Goal: Task Accomplishment & Management: Use online tool/utility

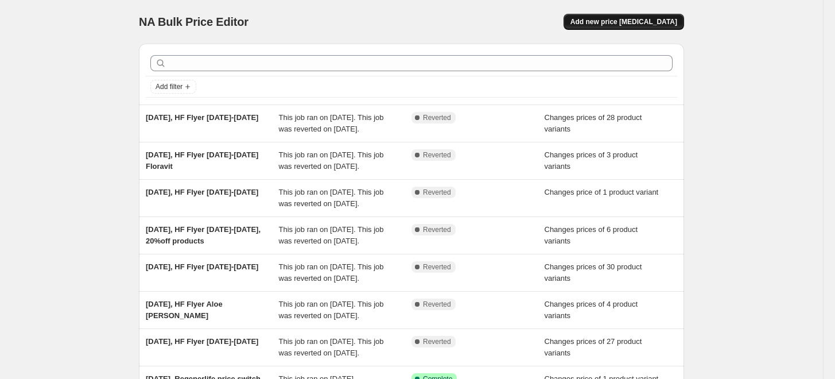
click at [641, 25] on span "Add new price [MEDICAL_DATA]" at bounding box center [623, 21] width 107 height 9
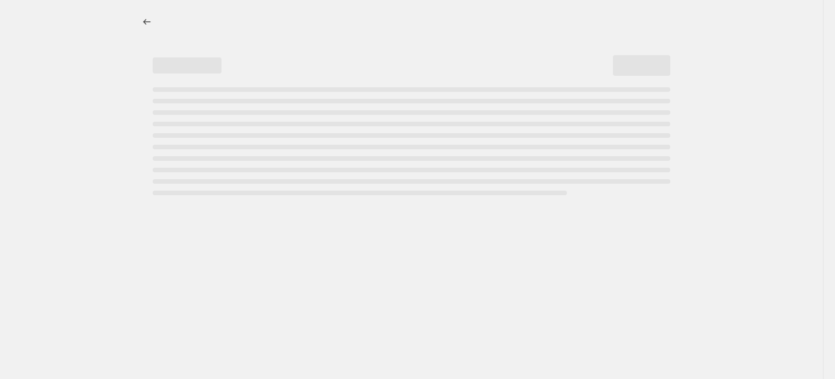
select select "percentage"
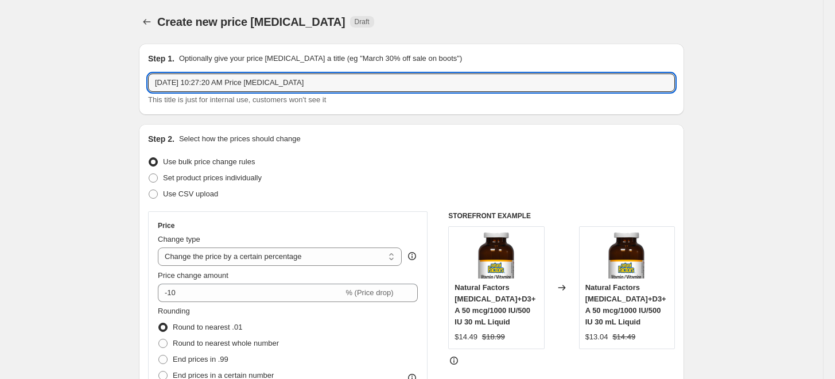
drag, startPoint x: 211, startPoint y: 81, endPoint x: 454, endPoint y: 94, distance: 244.2
click at [454, 94] on div "[DATE] 10:27:20 AM Price [MEDICAL_DATA] This title is just for internal use, cu…" at bounding box center [411, 89] width 527 height 32
type input "[DATE], NF Flyer [DATE]-[DATE]"
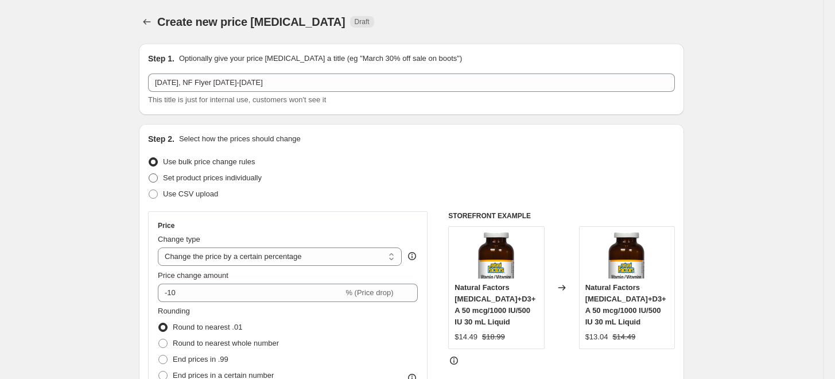
click at [229, 182] on span "Set product prices individually" at bounding box center [212, 177] width 99 height 11
click at [149, 174] on input "Set product prices individually" at bounding box center [149, 173] width 1 height 1
radio input "true"
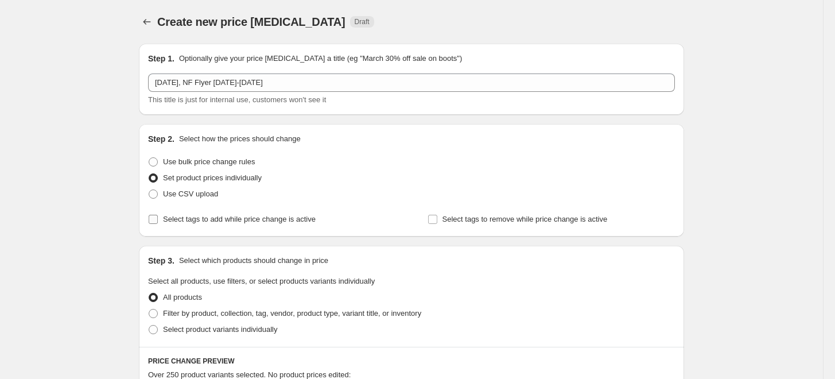
click at [289, 221] on span "Select tags to add while price change is active" at bounding box center [239, 219] width 153 height 9
click at [158, 221] on input "Select tags to add while price change is active" at bounding box center [153, 219] width 9 height 9
checkbox input "true"
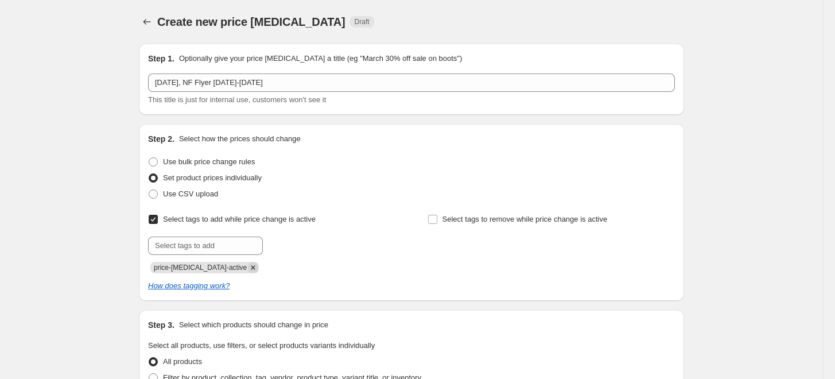
click at [248, 267] on icon "Remove price-change-job-active" at bounding box center [253, 267] width 10 height 10
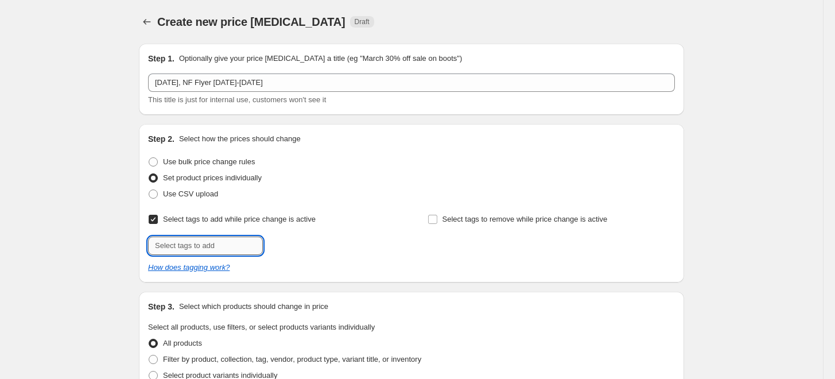
click at [232, 244] on input "text" at bounding box center [205, 245] width 115 height 18
type input "promo"
click at [297, 244] on span "promo" at bounding box center [298, 244] width 21 height 8
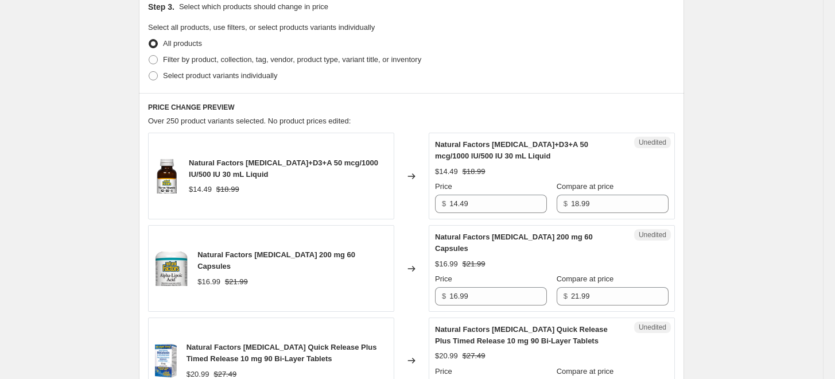
scroll to position [318, 0]
click at [273, 76] on span "Select product variants individually" at bounding box center [220, 75] width 114 height 9
click at [149, 71] on input "Select product variants individually" at bounding box center [149, 71] width 1 height 1
radio input "true"
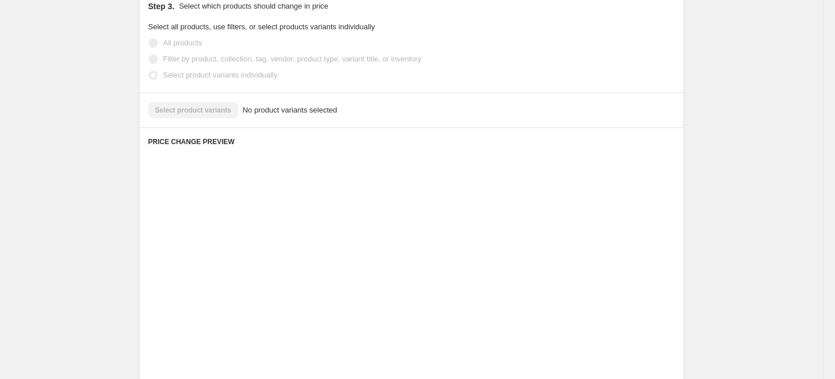
scroll to position [287, 0]
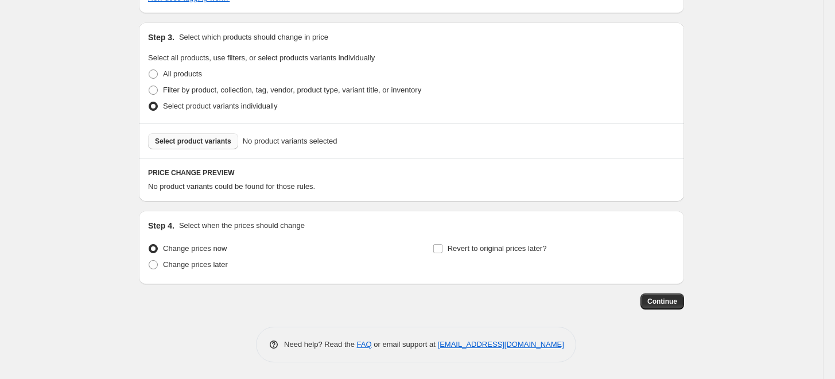
click at [227, 138] on span "Select product variants" at bounding box center [193, 141] width 76 height 9
click at [227, 141] on span "Select product variants" at bounding box center [193, 141] width 76 height 9
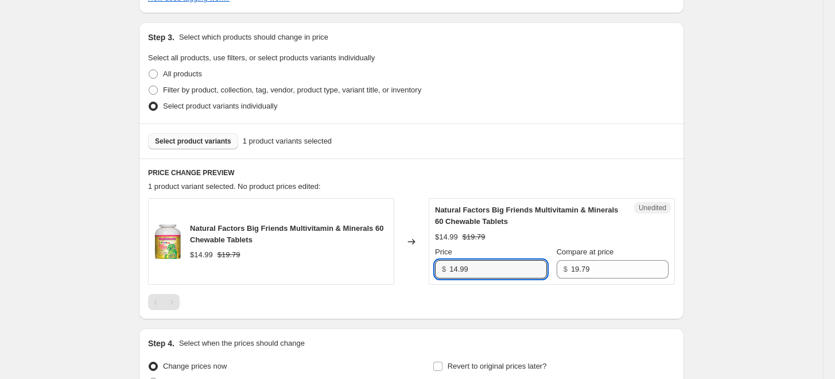
drag, startPoint x: 477, startPoint y: 266, endPoint x: 387, endPoint y: 265, distance: 90.7
click at [386, 266] on div "Natural Factors Big Friends Multivitamin & Minerals 60 Chewable Tablets $14.99 …" at bounding box center [411, 241] width 527 height 87
type input "9.97"
click at [387, 265] on div "Natural Factors Big Friends Multivitamin & Minerals 60 Chewable Tablets $14.99 …" at bounding box center [271, 241] width 246 height 87
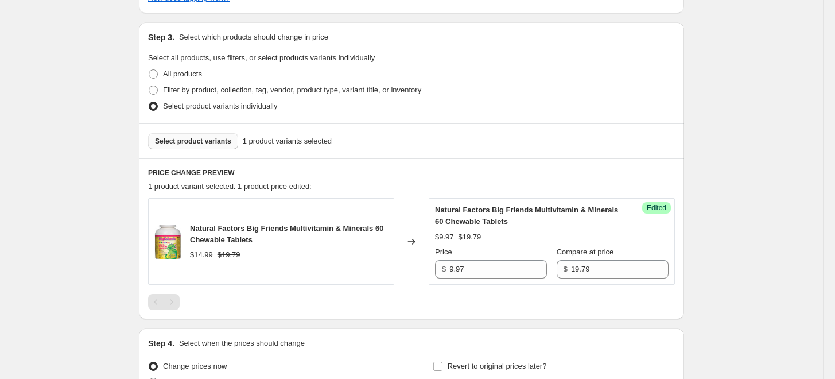
click at [203, 141] on span "Select product variants" at bounding box center [193, 141] width 76 height 9
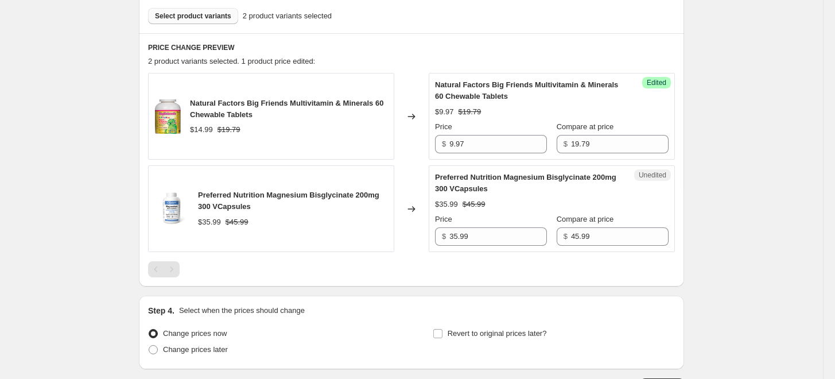
scroll to position [415, 0]
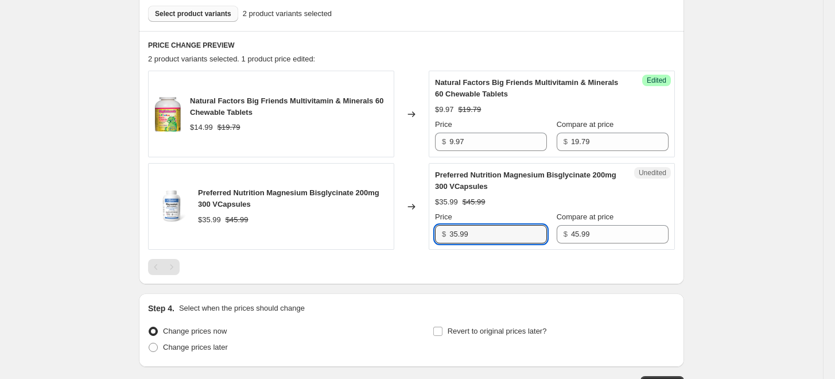
drag, startPoint x: 510, startPoint y: 235, endPoint x: 410, endPoint y: 233, distance: 99.9
click at [410, 233] on div "Preferred Nutrition Magnesium Bisglycinate 200mg 300 VCapsules $35.99 $45.99 Ch…" at bounding box center [411, 206] width 527 height 87
type input "31.97"
click at [353, 267] on div at bounding box center [411, 267] width 527 height 16
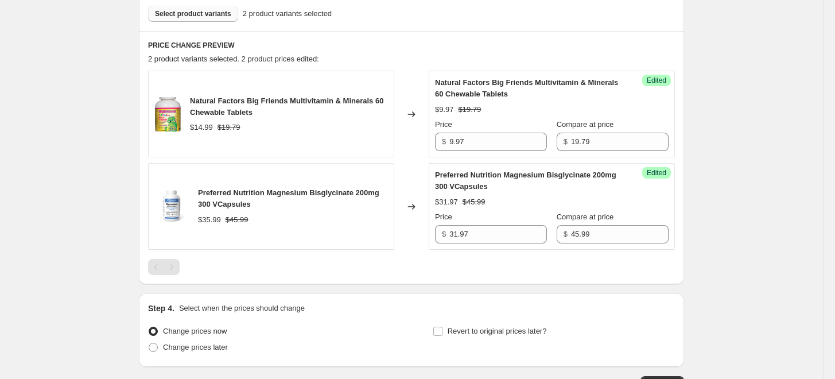
click at [207, 15] on span "Select product variants" at bounding box center [193, 13] width 76 height 9
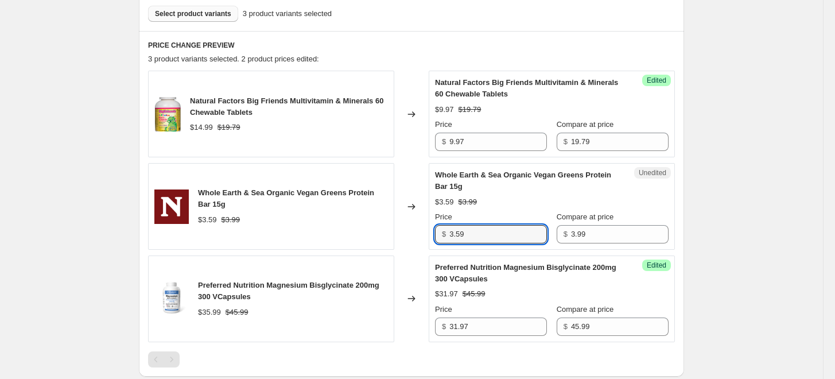
drag, startPoint x: 480, startPoint y: 229, endPoint x: 445, endPoint y: 232, distance: 35.1
click at [445, 232] on div "$ 3.59" at bounding box center [491, 234] width 112 height 18
type input "3.25"
click at [404, 242] on div "Changed to" at bounding box center [411, 206] width 34 height 87
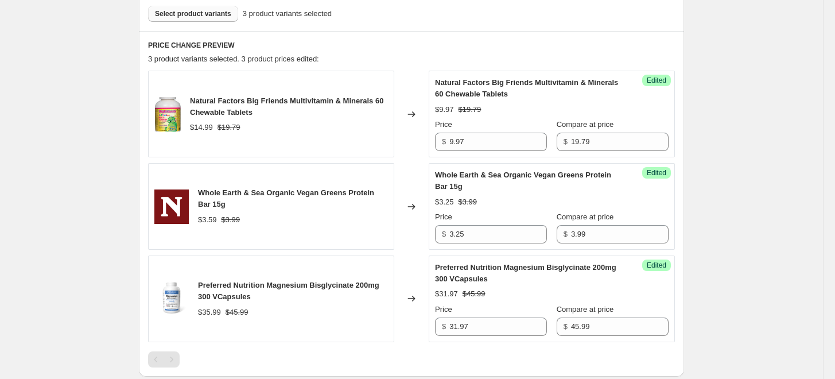
click at [231, 13] on span "Select product variants" at bounding box center [193, 13] width 76 height 9
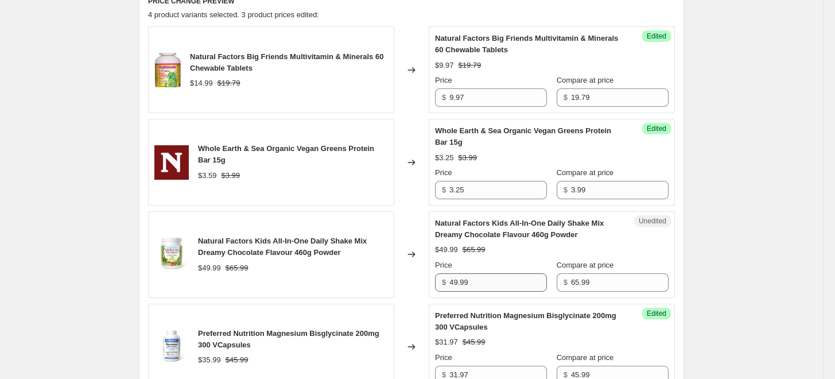
scroll to position [479, 0]
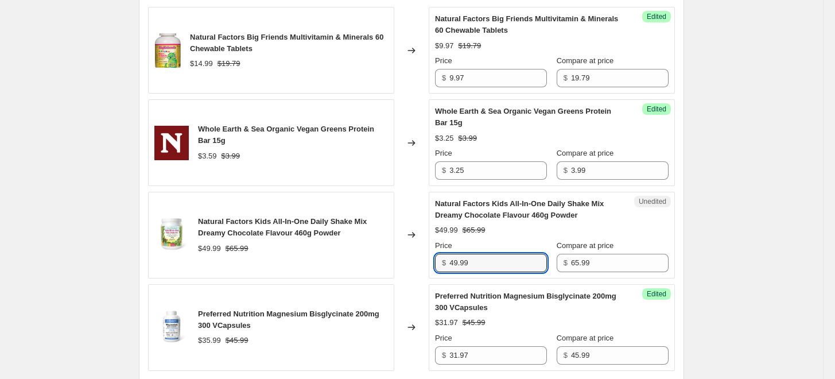
drag, startPoint x: 485, startPoint y: 266, endPoint x: 432, endPoint y: 266, distance: 53.9
click at [432, 266] on div "Natural Factors Kids All-In-One Daily Shake Mix Dreamy Chocolate Flavour 460g P…" at bounding box center [411, 235] width 527 height 87
type input "45.97"
drag, startPoint x: 359, startPoint y: 240, endPoint x: 363, endPoint y: 235, distance: 6.2
click at [359, 240] on div "Natural Factors Kids All-In-One Daily Shake Mix Dreamy Chocolate Flavour 460g P…" at bounding box center [293, 235] width 190 height 38
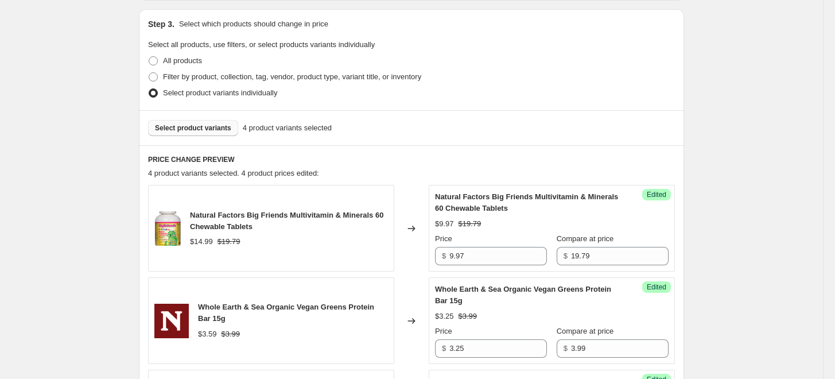
scroll to position [287, 0]
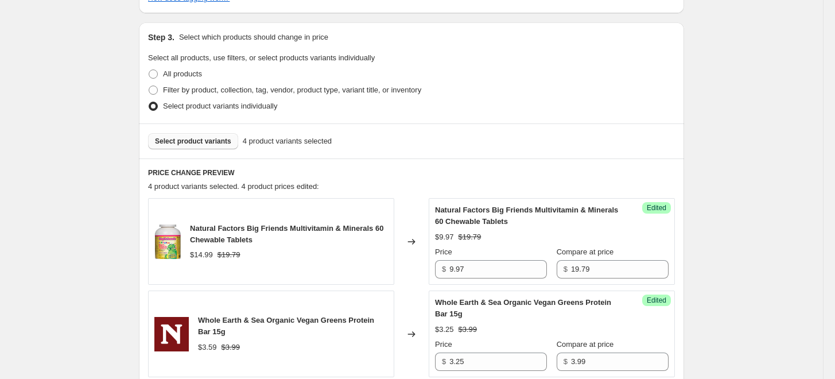
click at [211, 151] on div "Select product variants 4 product variants selected" at bounding box center [411, 140] width 545 height 35
click at [211, 141] on span "Select product variants" at bounding box center [193, 141] width 76 height 9
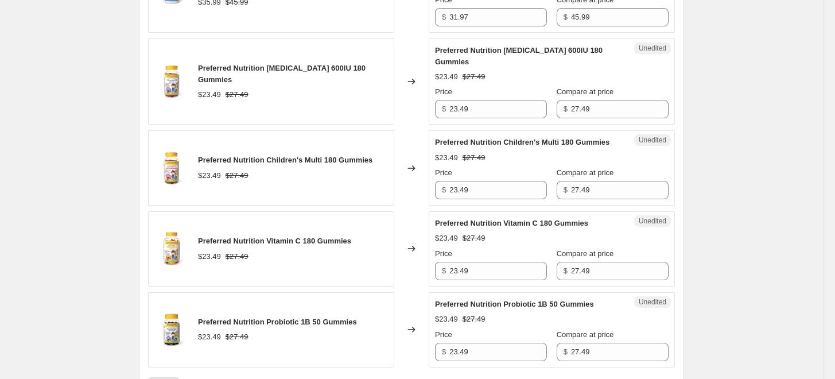
scroll to position [798, 0]
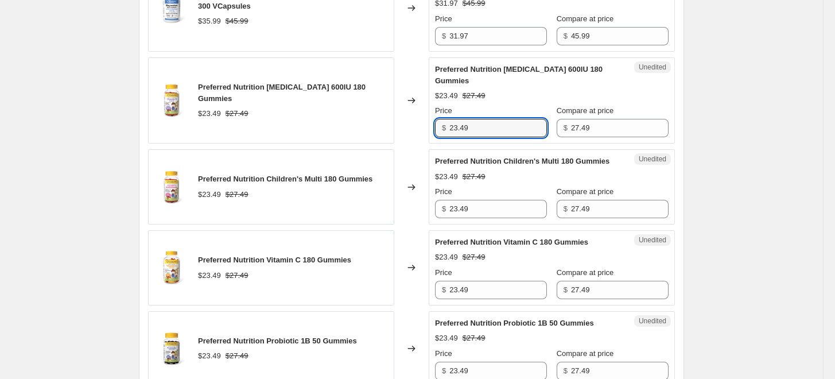
drag, startPoint x: 481, startPoint y: 123, endPoint x: 401, endPoint y: 120, distance: 81.0
click at [401, 120] on div "Preferred Nutrition [MEDICAL_DATA] 600IU 180 Gummies $23.49 $27.49 Changed to U…" at bounding box center [411, 100] width 527 height 87
click at [531, 123] on input "19.49" at bounding box center [498, 128] width 98 height 18
type input "19.49"
click at [514, 134] on div "Natural Factors Big Friends Multivitamin & Minerals 60 Chewable Tablets $14.99 …" at bounding box center [411, 37] width 527 height 698
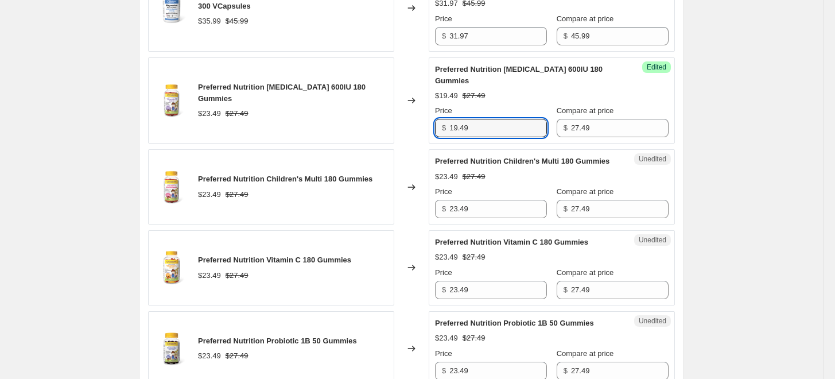
drag, startPoint x: 485, startPoint y: 121, endPoint x: 428, endPoint y: 115, distance: 57.6
click at [428, 115] on div "Preferred Nutrition [MEDICAL_DATA] 600IU 180 Gummies $23.49 $27.49 Changed to S…" at bounding box center [411, 100] width 527 height 87
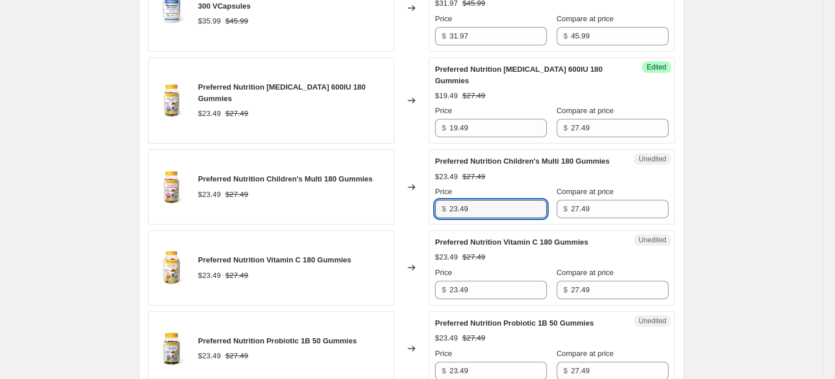
drag, startPoint x: 448, startPoint y: 194, endPoint x: 418, endPoint y: 194, distance: 29.8
click at [418, 194] on div "Preferred Nutrition Children's Multi 180 Gummies $23.49 $27.49 Changed to Unedi…" at bounding box center [411, 186] width 527 height 75
paste input "19"
type input "19.49"
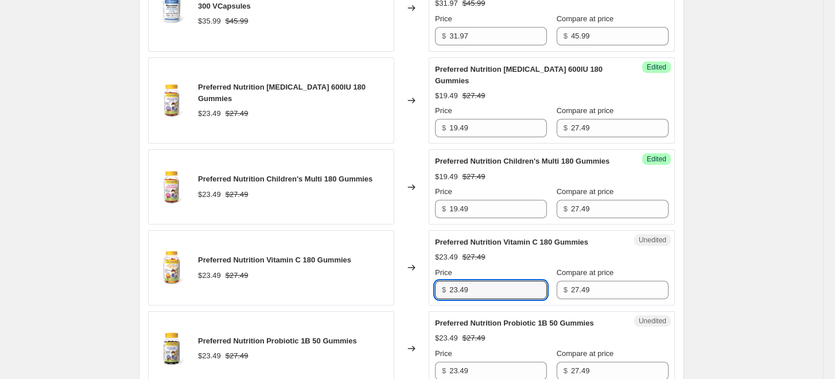
drag, startPoint x: 486, startPoint y: 277, endPoint x: 415, endPoint y: 278, distance: 71.2
click at [415, 278] on div "Preferred Nutrition Vitamin C 180 Gummies $23.49 $27.49 Changed to Unedited Pre…" at bounding box center [411, 267] width 527 height 75
paste input "19"
type input "19.49"
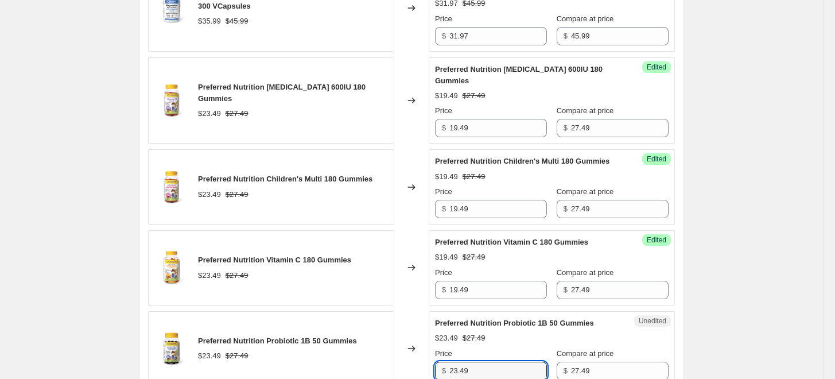
drag, startPoint x: 476, startPoint y: 353, endPoint x: 413, endPoint y: 348, distance: 63.9
click at [413, 348] on div "Preferred Nutrition Probiotic 1B 50 Gummies $23.49 $27.49 Changed to Unedited P…" at bounding box center [411, 348] width 527 height 75
paste input "19"
type input "19.49"
click at [410, 325] on div "Changed to" at bounding box center [411, 348] width 34 height 75
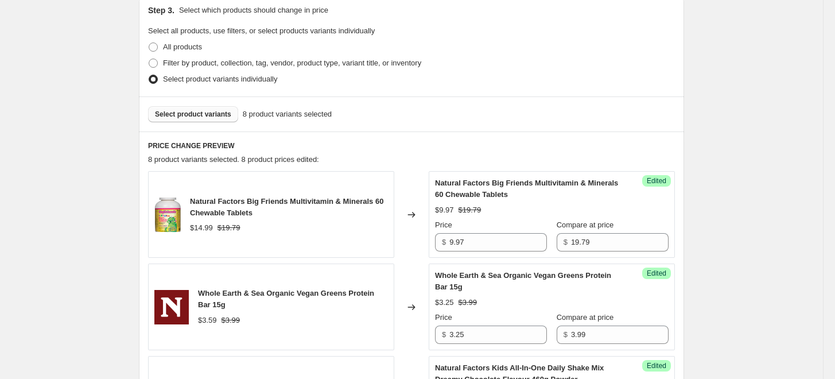
scroll to position [224, 0]
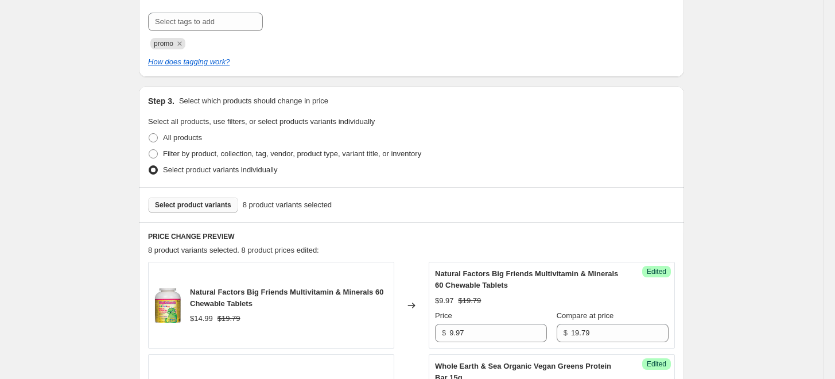
click at [214, 212] on button "Select product variants" at bounding box center [193, 205] width 90 height 16
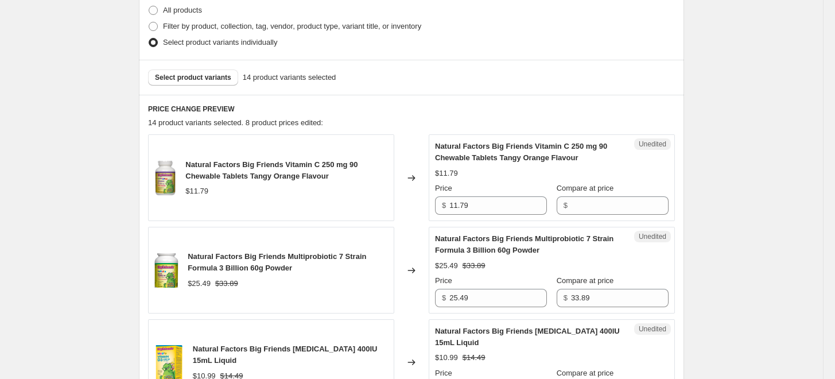
click at [441, 81] on div "Select product variants 14 product variants selected" at bounding box center [411, 77] width 527 height 16
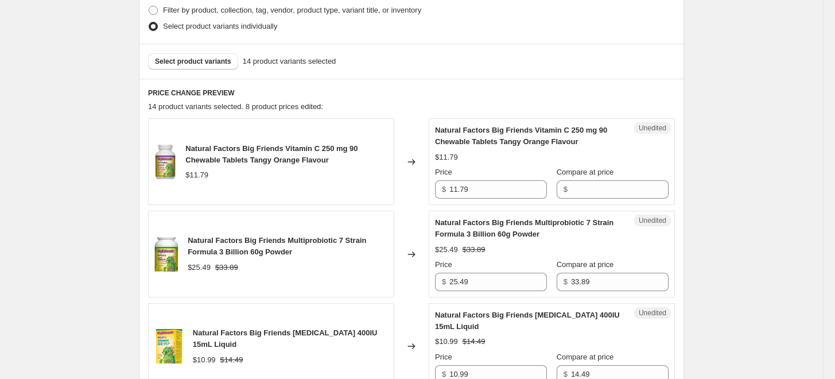
scroll to position [415, 0]
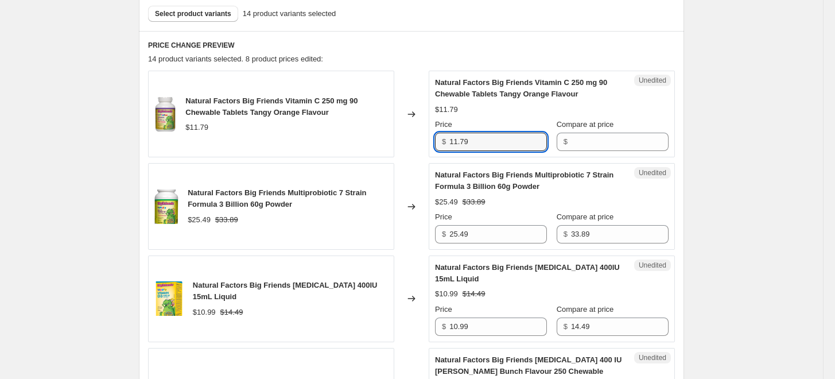
drag, startPoint x: 479, startPoint y: 142, endPoint x: 434, endPoint y: 140, distance: 44.8
click at [434, 140] on div "Unedited Natural Factors Big Friends Vitamin C 250 mg 90 Chewable Tablets Tangy…" at bounding box center [552, 114] width 246 height 87
type input "11.79"
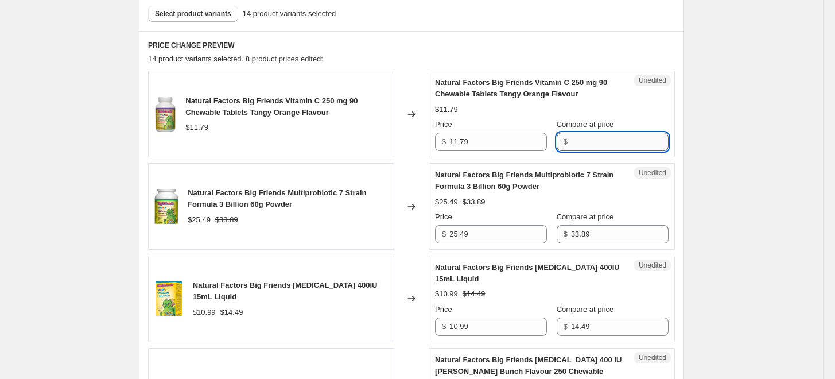
click at [617, 139] on input "Compare at price" at bounding box center [620, 142] width 98 height 18
paste input "11.79"
type input "11.79"
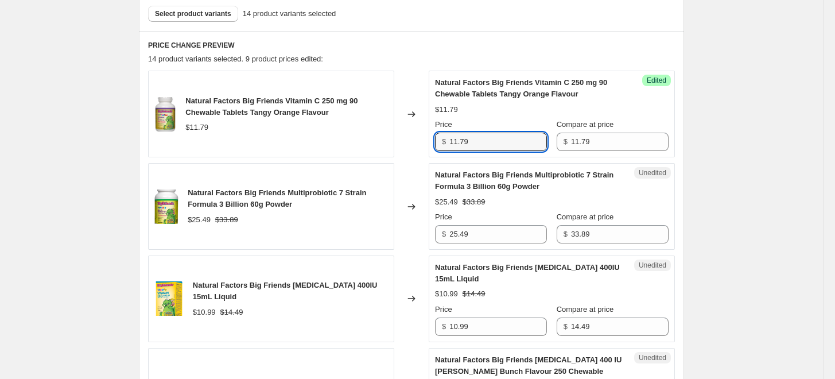
drag, startPoint x: 502, startPoint y: 139, endPoint x: 427, endPoint y: 143, distance: 74.7
click at [427, 143] on div "Natural Factors Big Friends Vitamin C 250 mg 90 Chewable Tablets Tangy Orange F…" at bounding box center [411, 114] width 527 height 87
type input "8.47"
click at [529, 207] on div "Natural Factors Big Friends Multiprobiotic 7 Strain Formula 3 Billion 60g Powde…" at bounding box center [552, 206] width 234 height 74
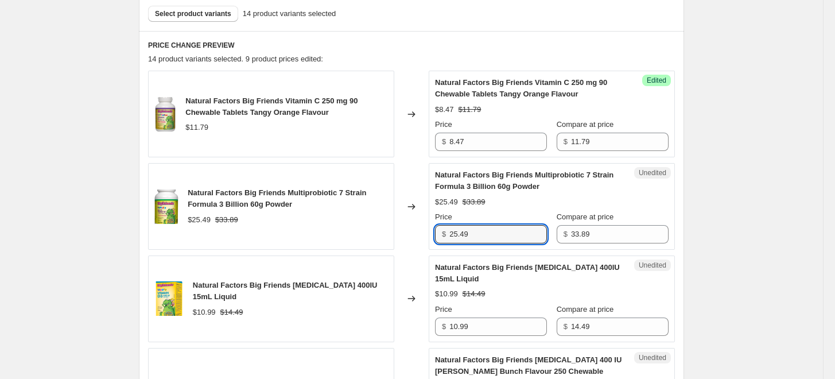
drag, startPoint x: 500, startPoint y: 236, endPoint x: 437, endPoint y: 236, distance: 63.7
click at [437, 236] on div "Unedited Natural Factors Big Friends Multiprobiotic 7 Strain Formula 3 Billion …" at bounding box center [552, 206] width 246 height 87
type input "23.47"
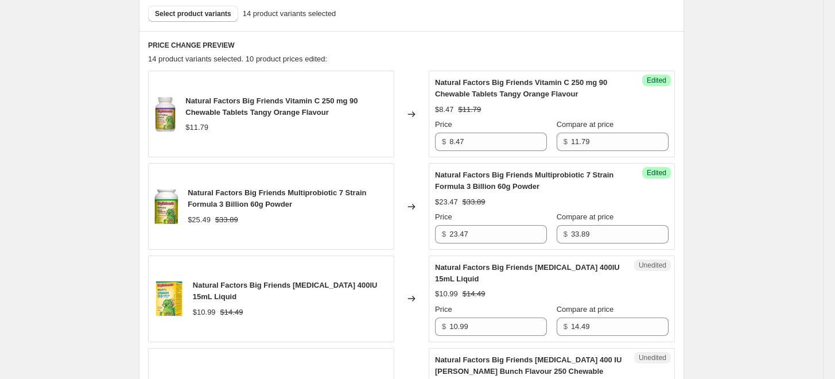
click at [352, 187] on div "Natural Factors Big Friends Multiprobiotic 7 Strain Formula 3 Billion 60g Powder" at bounding box center [288, 198] width 200 height 23
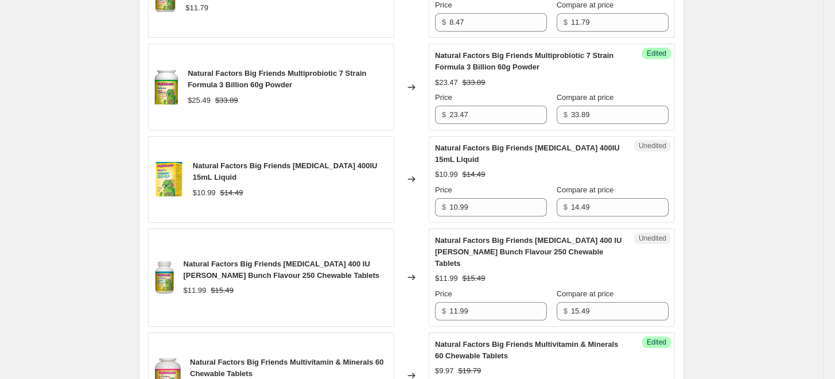
scroll to position [542, 0]
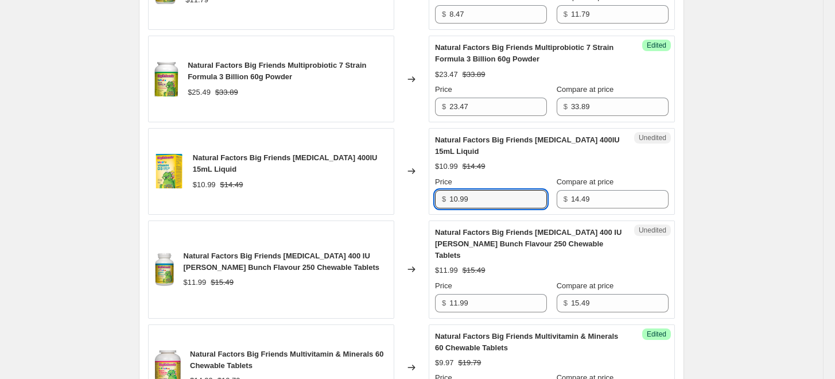
drag, startPoint x: 508, startPoint y: 197, endPoint x: 419, endPoint y: 204, distance: 89.2
click at [419, 204] on div "Natural Factors Big Friends [MEDICAL_DATA] 400IU 15mL Liquid $10.99 $14.49 Chan…" at bounding box center [411, 171] width 527 height 87
type input "9.47"
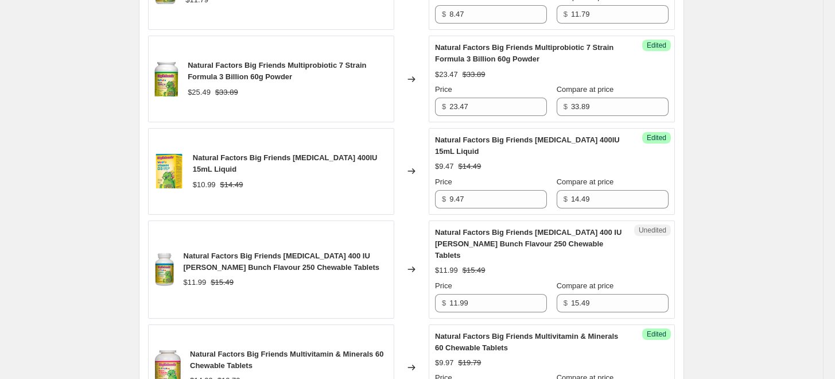
click at [403, 199] on div "Changed to" at bounding box center [411, 171] width 34 height 87
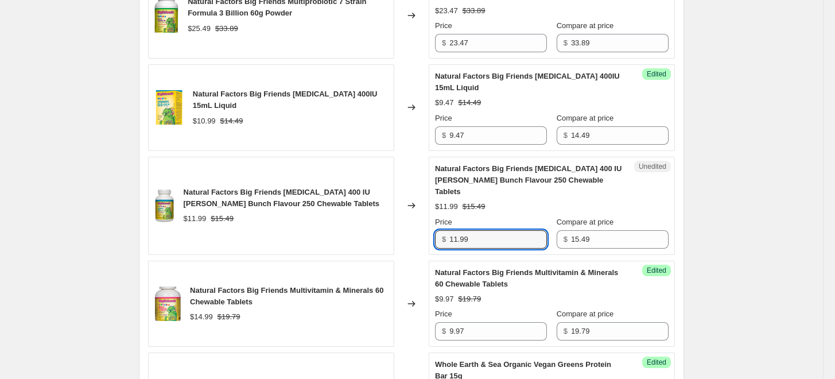
drag, startPoint x: 476, startPoint y: 230, endPoint x: 438, endPoint y: 228, distance: 37.3
click at [438, 230] on div "$ 11.99" at bounding box center [491, 239] width 112 height 18
type input "9.97"
click at [371, 219] on div "Natural Factors Big Friends [MEDICAL_DATA] 400 IU [PERSON_NAME] Bunch Flavour 2…" at bounding box center [271, 206] width 246 height 98
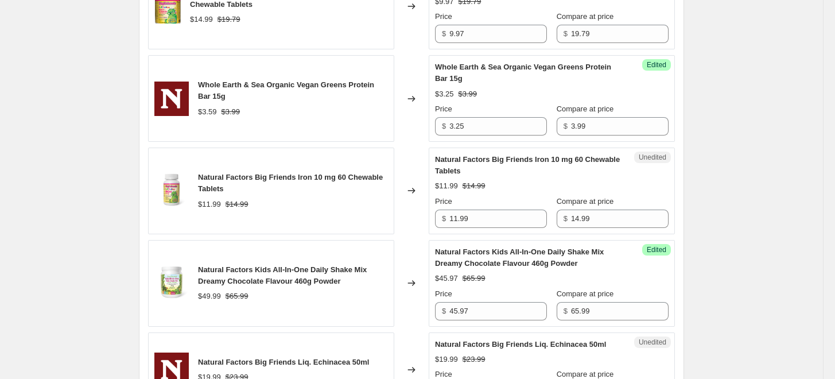
scroll to position [925, 0]
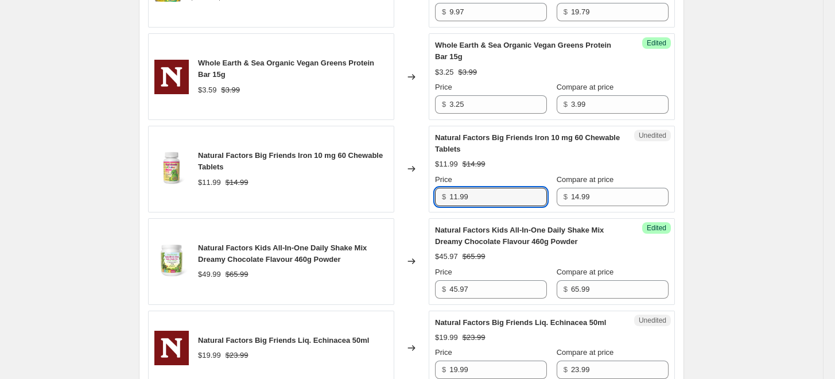
drag, startPoint x: 478, startPoint y: 180, endPoint x: 397, endPoint y: 181, distance: 81.5
click at [397, 181] on div "Natural Factors Big Friends Iron 10 mg 60 Chewable Tablets $11.99 $14.99 Change…" at bounding box center [411, 169] width 527 height 87
type input "10.97"
click at [391, 190] on div "Natural Factors Big Friends Iron 10 mg 60 Chewable Tablets $11.99 $14.99" at bounding box center [271, 169] width 246 height 87
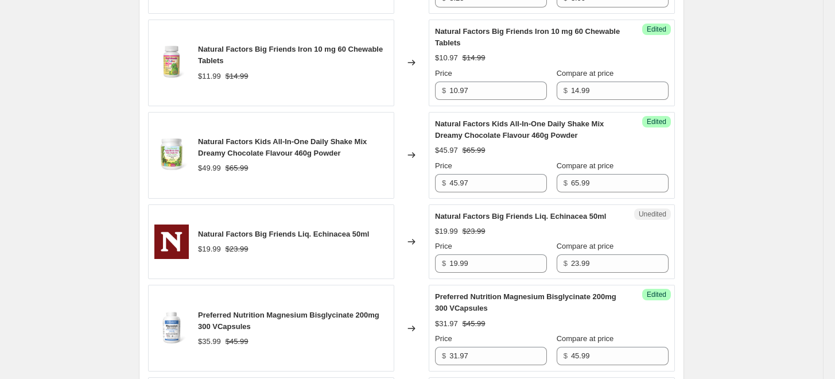
scroll to position [1052, 0]
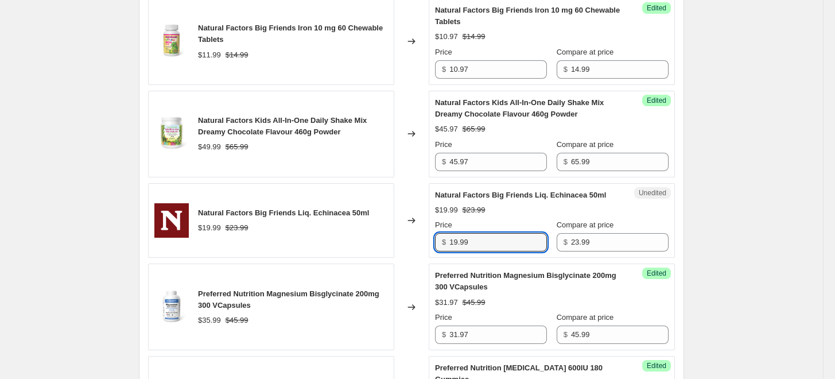
drag, startPoint x: 487, startPoint y: 232, endPoint x: 433, endPoint y: 225, distance: 53.9
click at [433, 225] on div "Unedited Natural Factors Big Friends Liq. Echinacea 50ml $19.99 $23.99 Price $ …" at bounding box center [552, 220] width 246 height 75
type input "17.97"
click at [308, 207] on div "Natural Factors Big Friends Liq. Echinacea 50ml" at bounding box center [283, 212] width 171 height 11
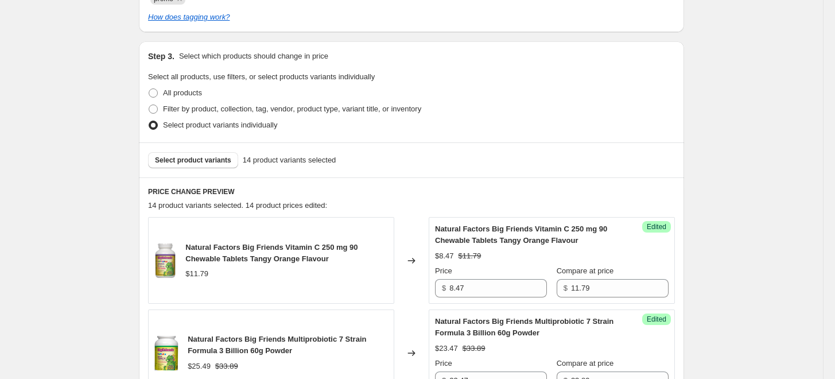
scroll to position [270, 0]
